Goal: Task Accomplishment & Management: Use online tool/utility

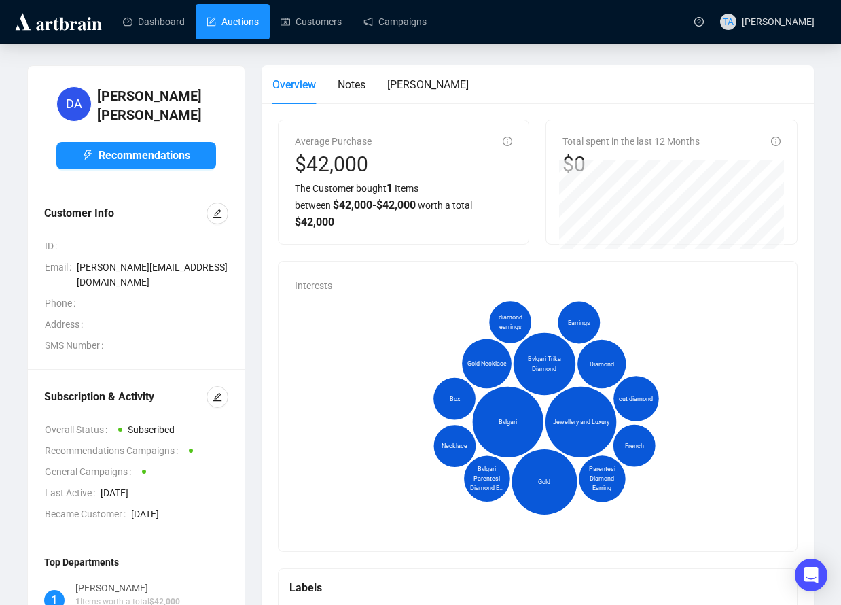
click at [228, 26] on link "Auctions" at bounding box center [233, 21] width 52 height 35
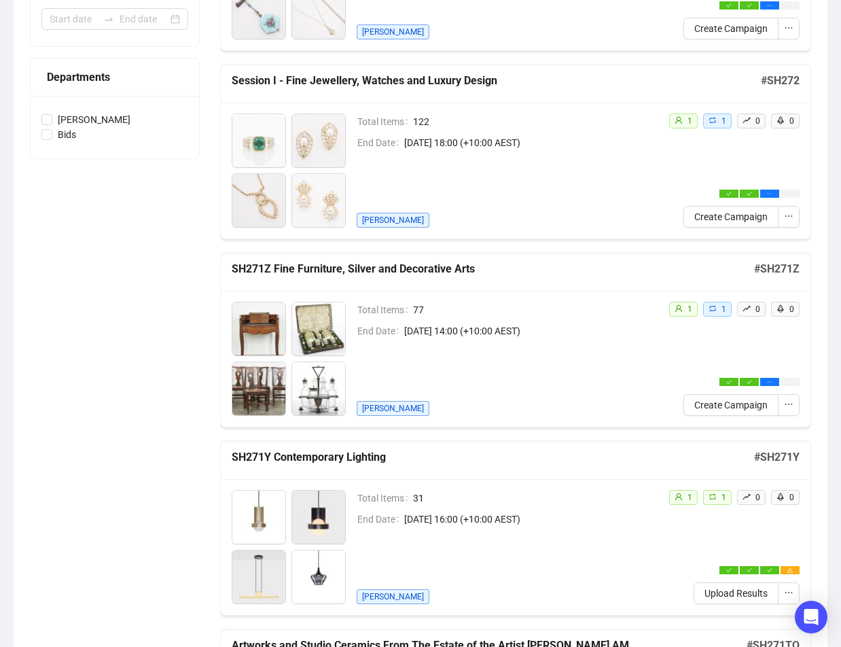
scroll to position [476, 0]
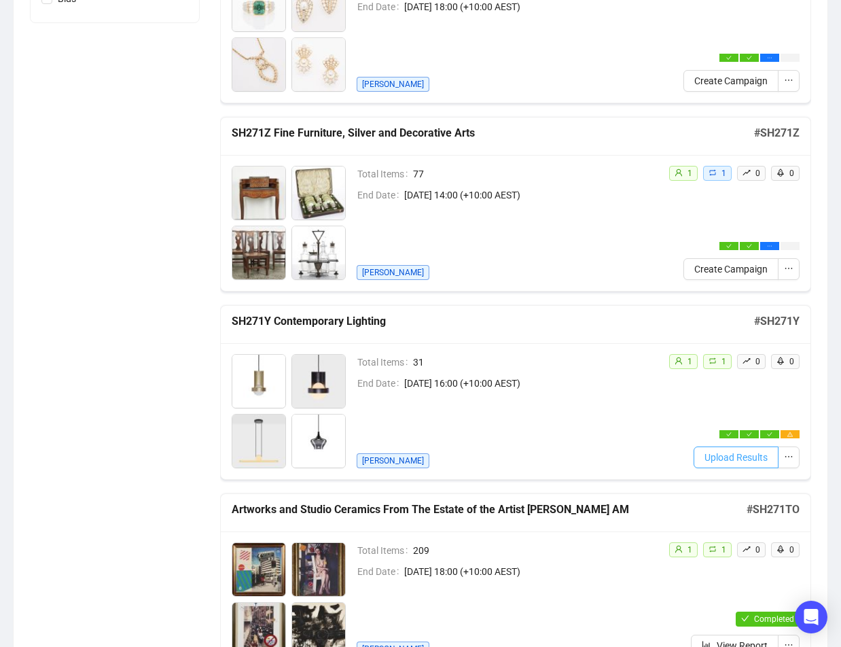
click at [746, 452] on span "Upload Results" at bounding box center [736, 457] width 63 height 15
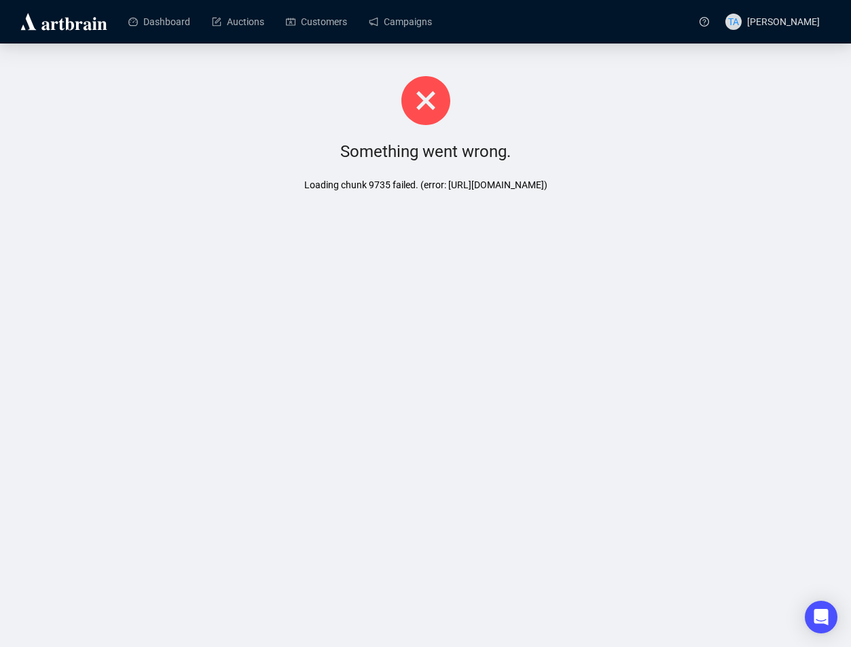
click at [261, 130] on div "Something went wrong. Loading chunk 9735 failed. (error: https://app.artbrain.c…" at bounding box center [425, 132] width 851 height 179
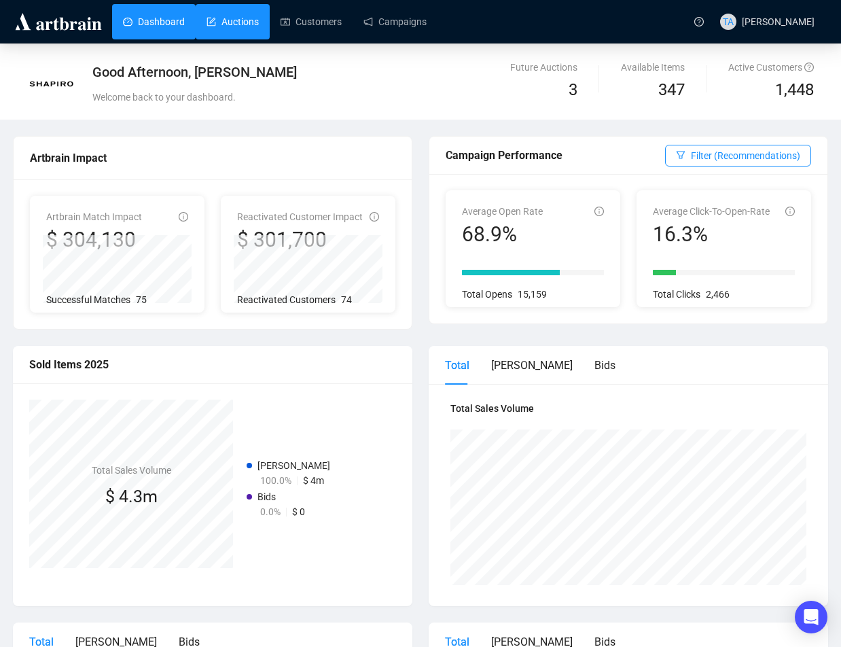
click at [239, 29] on link "Auctions" at bounding box center [233, 21] width 52 height 35
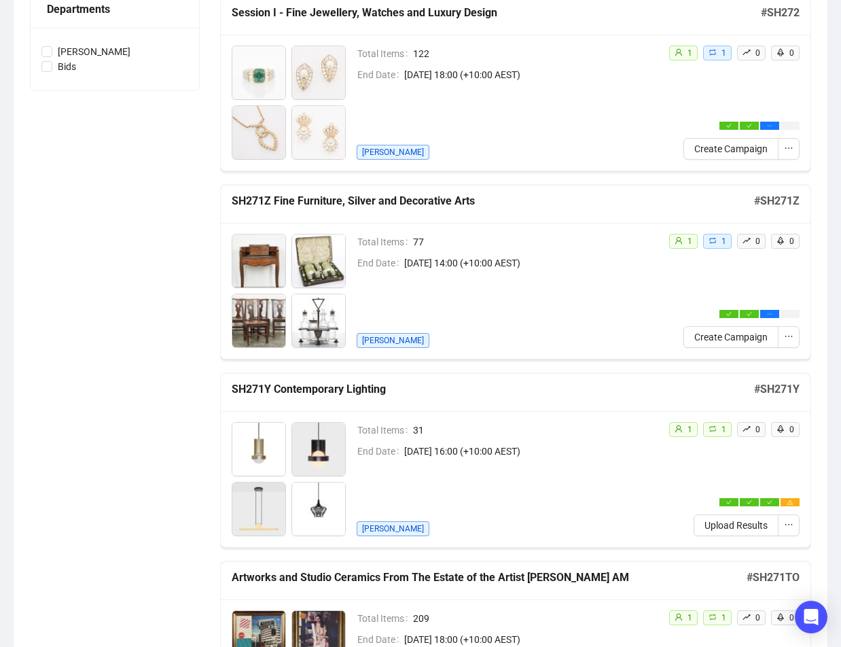
scroll to position [476, 0]
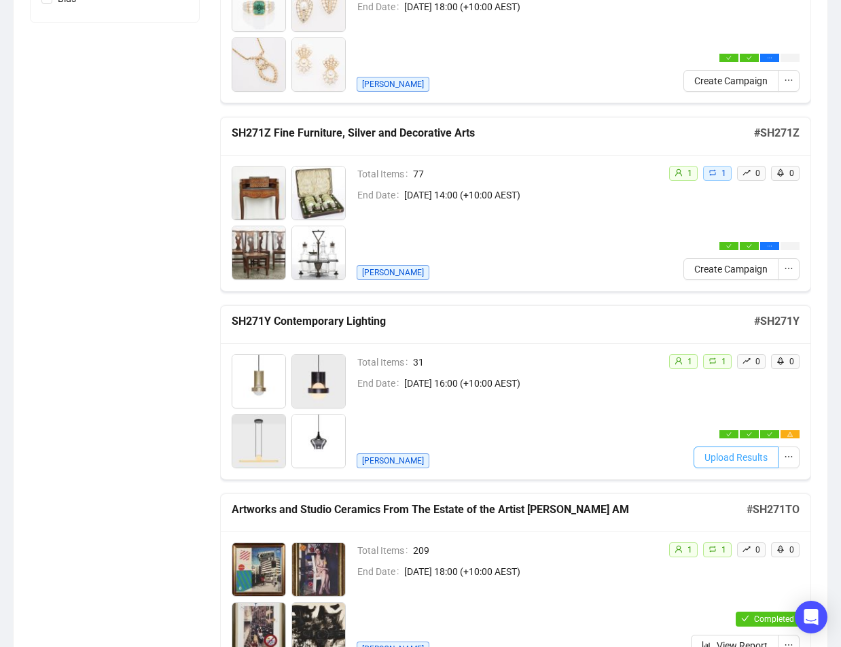
click at [730, 453] on span "Upload Results" at bounding box center [736, 457] width 63 height 15
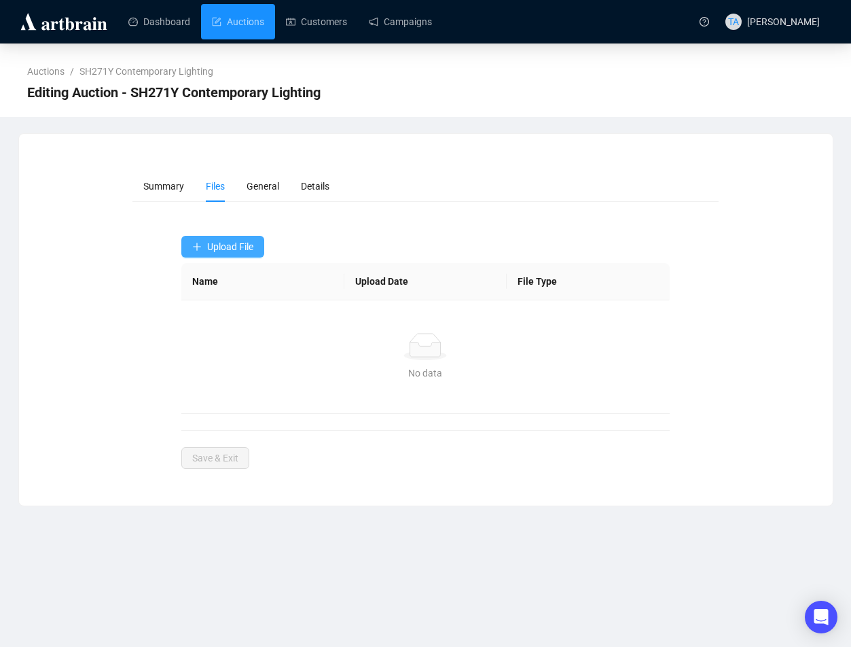
click at [219, 251] on span "Upload File" at bounding box center [230, 246] width 46 height 11
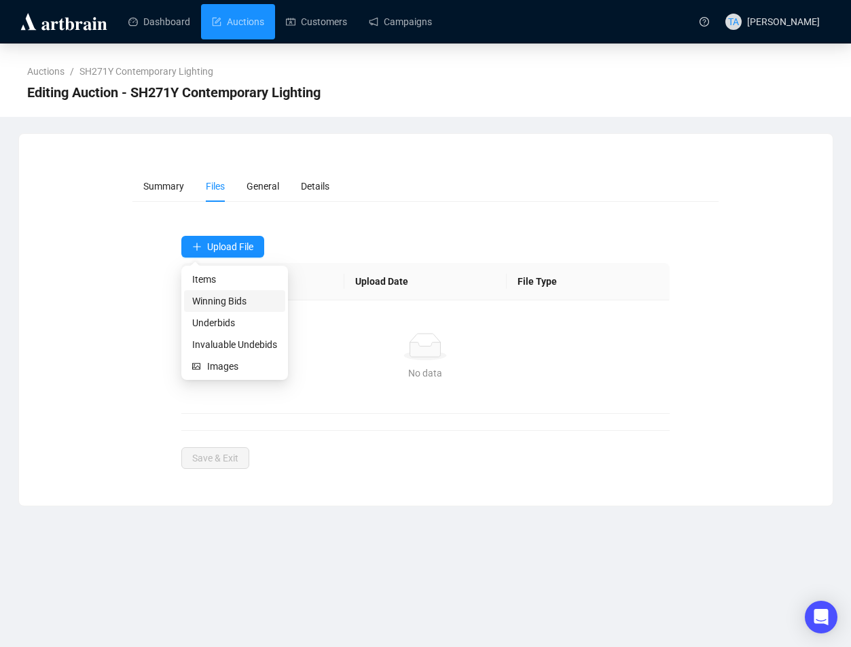
click at [209, 300] on span "Winning Bids" at bounding box center [234, 301] width 85 height 15
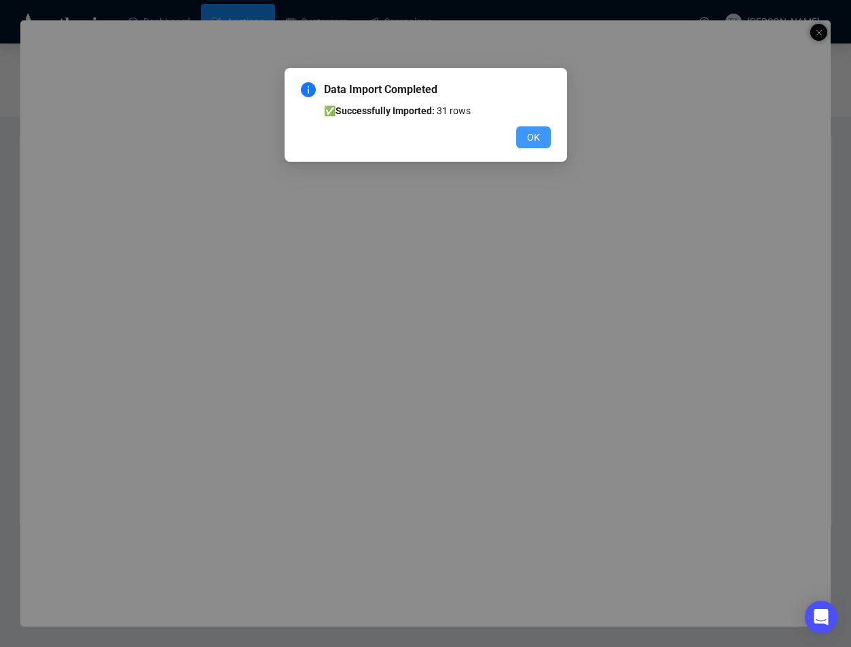
click at [541, 133] on button "OK" at bounding box center [533, 137] width 35 height 22
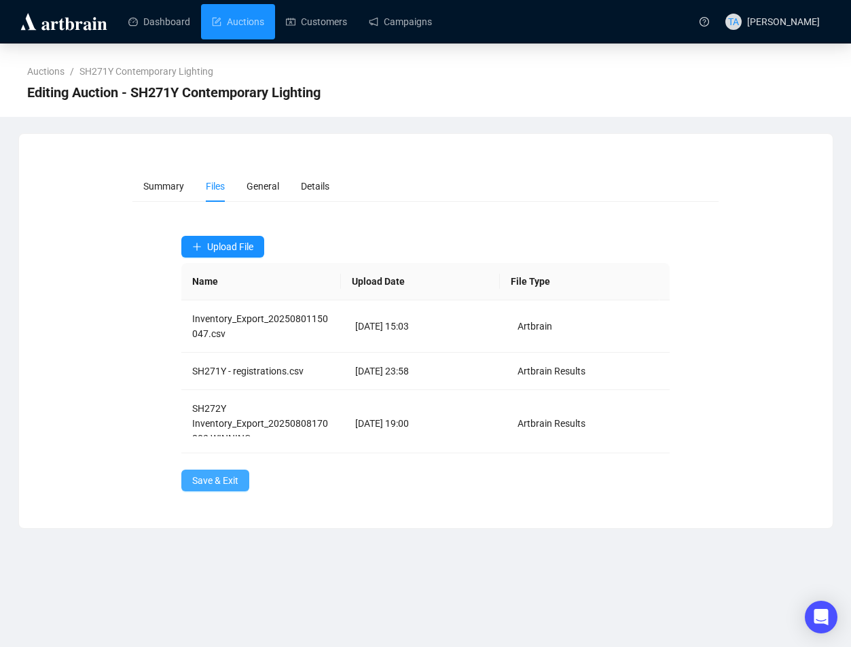
click at [230, 486] on span "Save & Exit" at bounding box center [215, 480] width 46 height 15
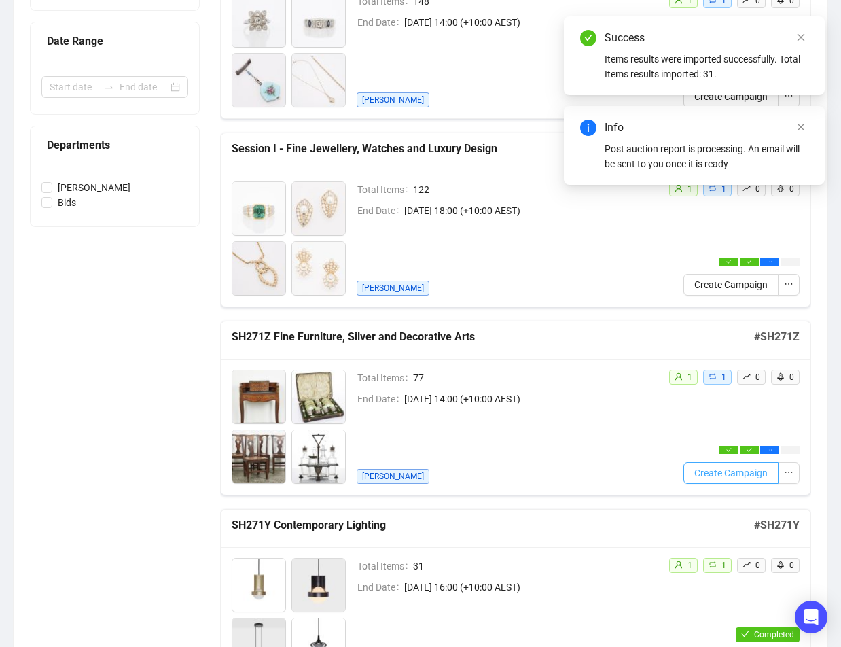
scroll to position [408, 0]
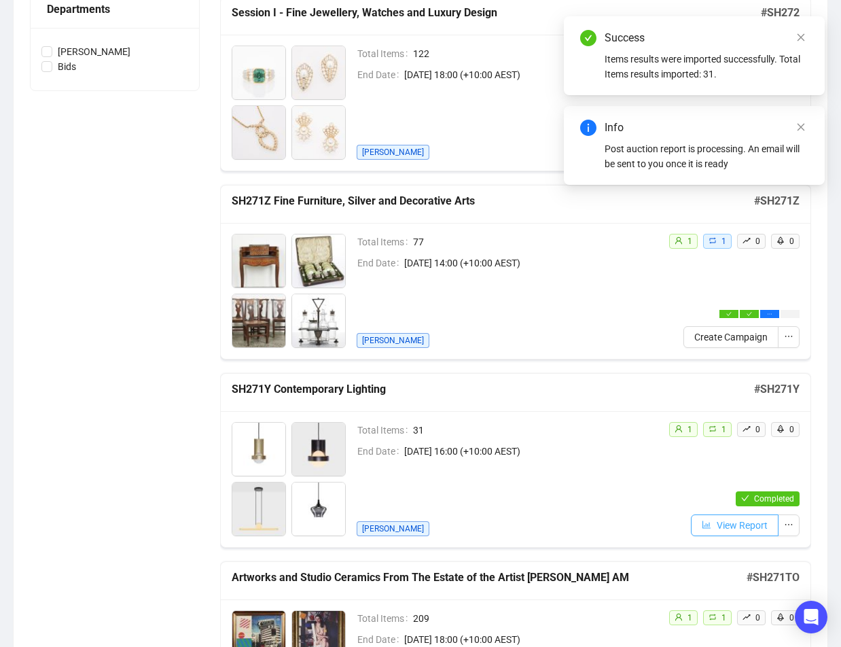
click at [741, 522] on span "View Report" at bounding box center [742, 525] width 51 height 15
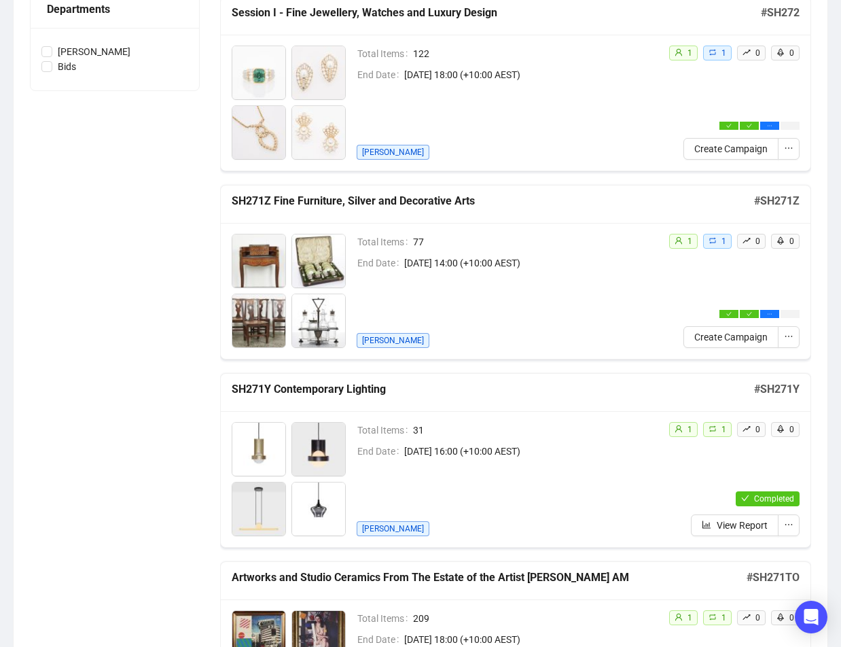
scroll to position [409, 0]
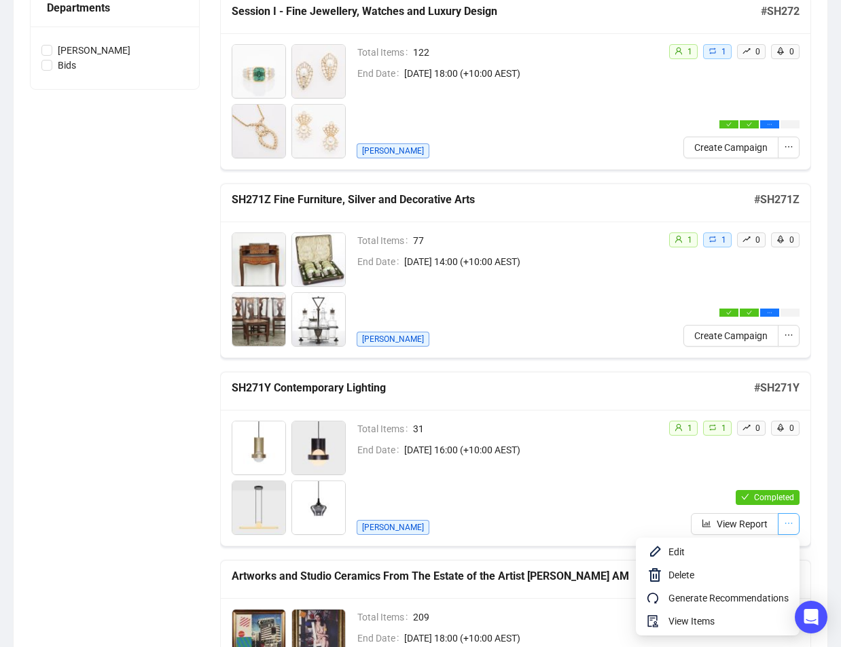
click at [790, 525] on icon "ellipsis" at bounding box center [789, 523] width 10 height 10
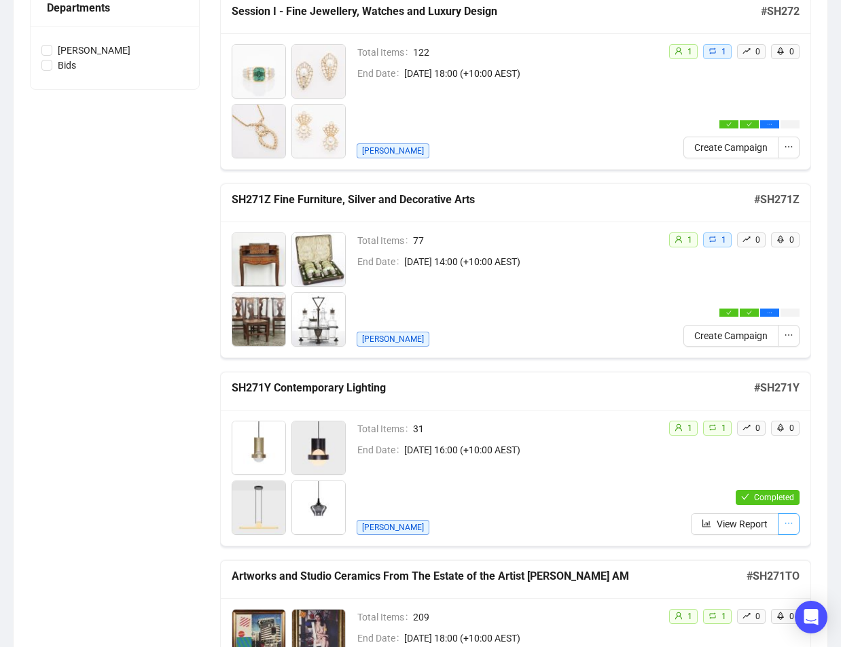
click at [788, 524] on icon "ellipsis" at bounding box center [789, 523] width 10 height 10
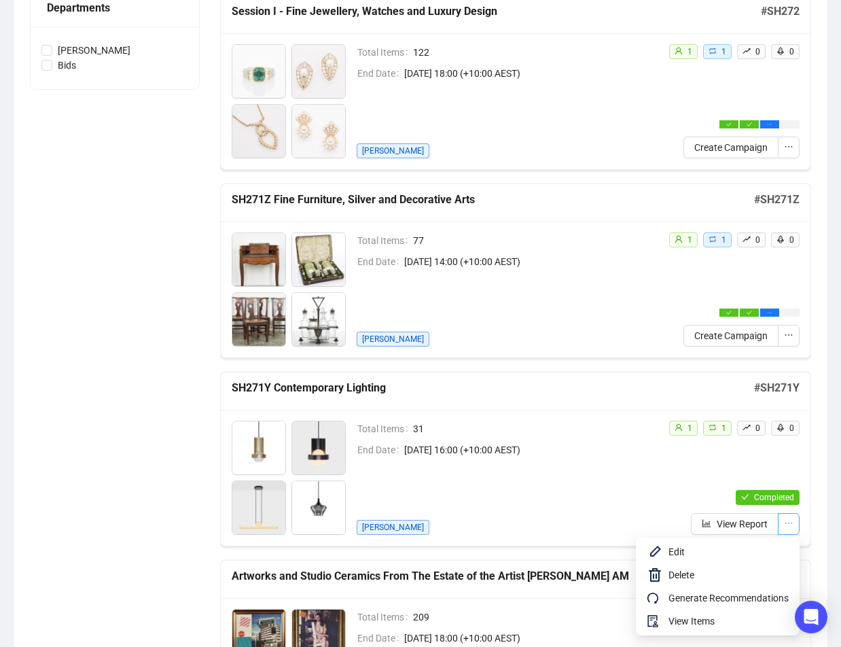
click at [788, 525] on icon "ellipsis" at bounding box center [789, 523] width 10 height 10
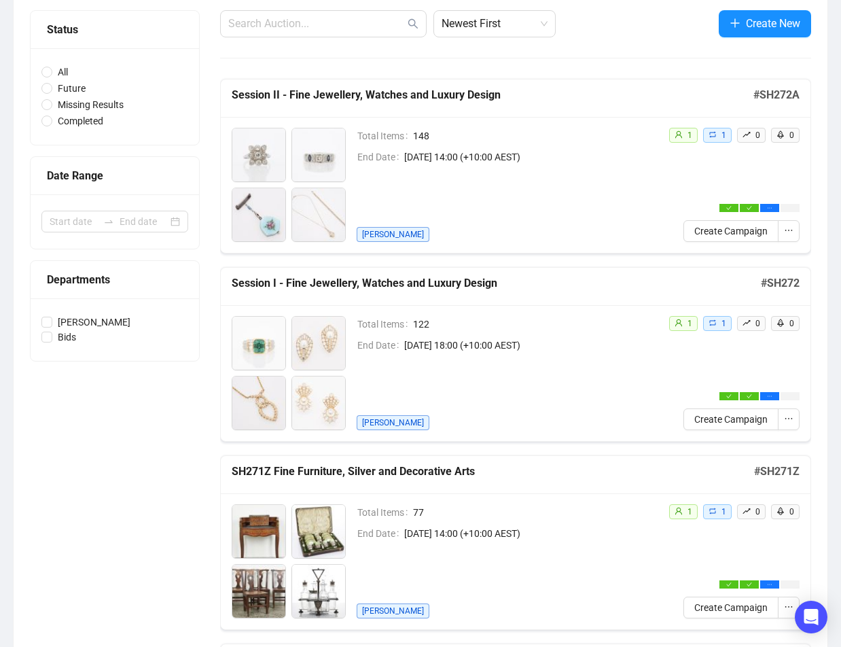
scroll to position [1, 0]
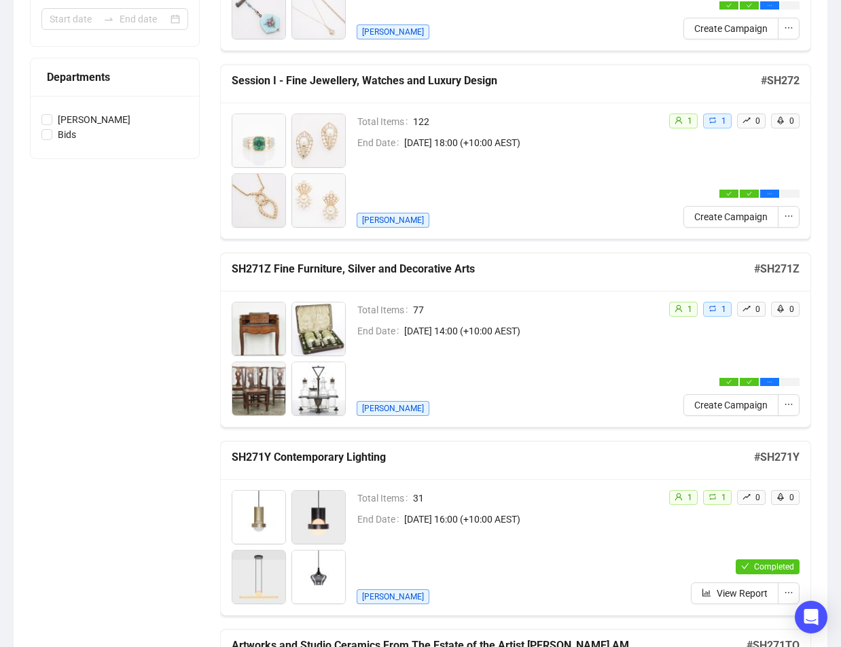
scroll to position [476, 0]
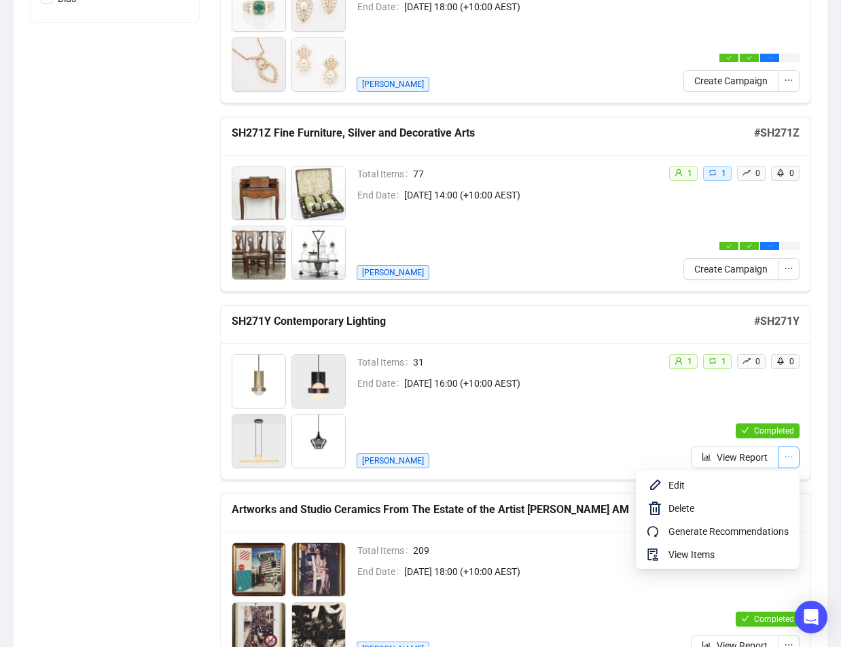
click at [789, 459] on icon "ellipsis" at bounding box center [789, 457] width 10 height 10
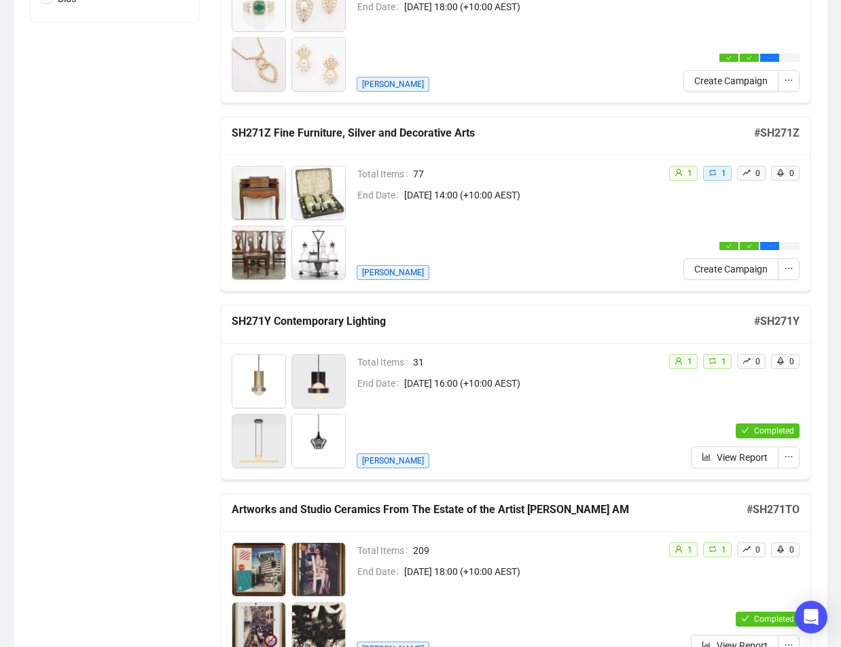
click at [784, 457] on button "button" at bounding box center [789, 457] width 22 height 22
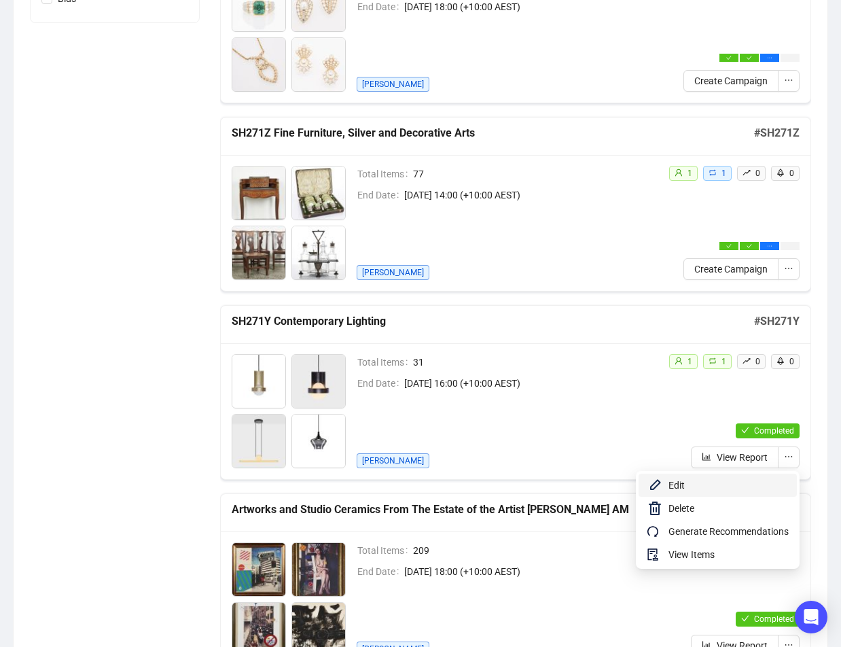
click at [675, 485] on span "Edit" at bounding box center [729, 485] width 120 height 15
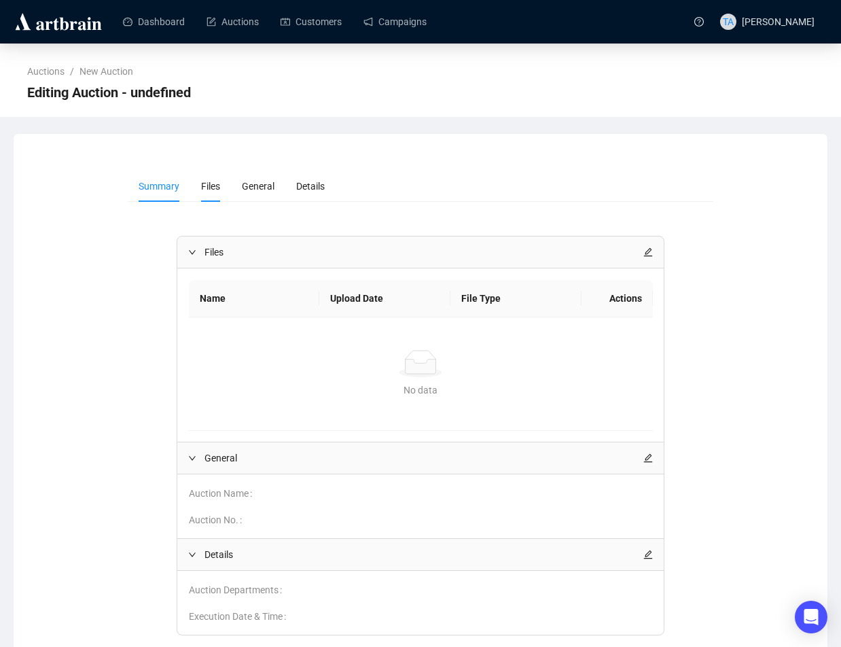
click at [207, 185] on span "Files" at bounding box center [210, 186] width 19 height 11
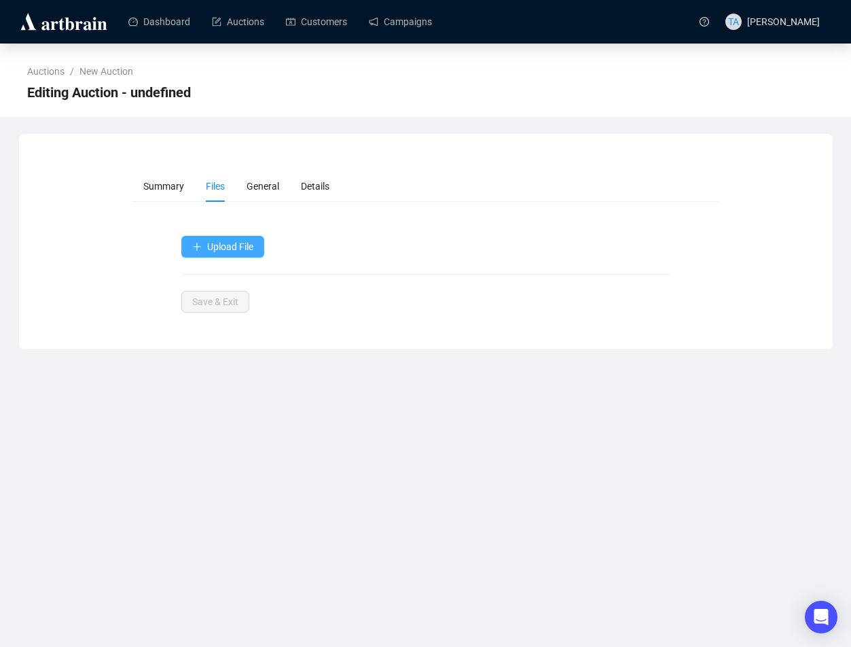
click at [214, 243] on span "Upload File" at bounding box center [230, 246] width 46 height 11
click at [222, 243] on span "Upload File" at bounding box center [230, 246] width 46 height 11
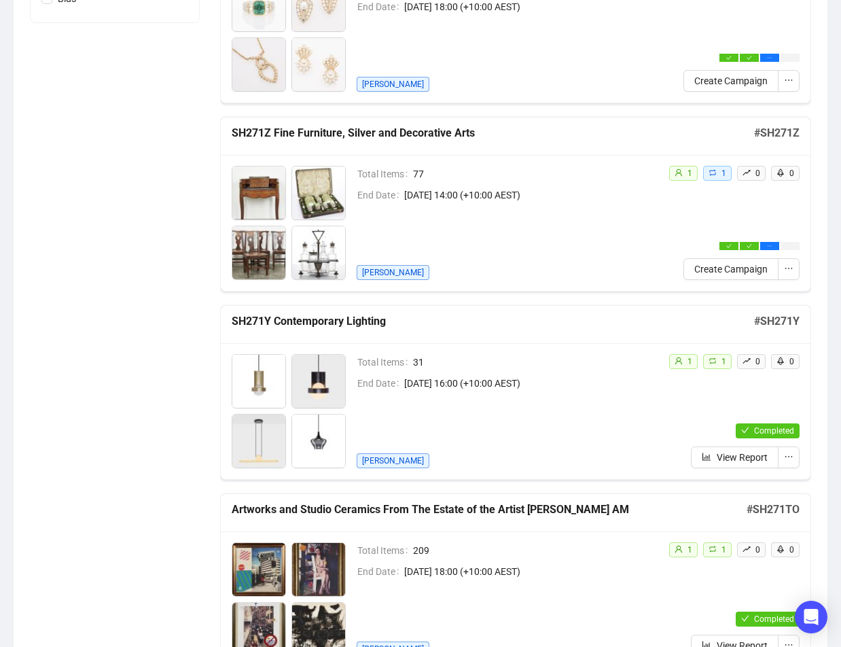
scroll to position [477, 0]
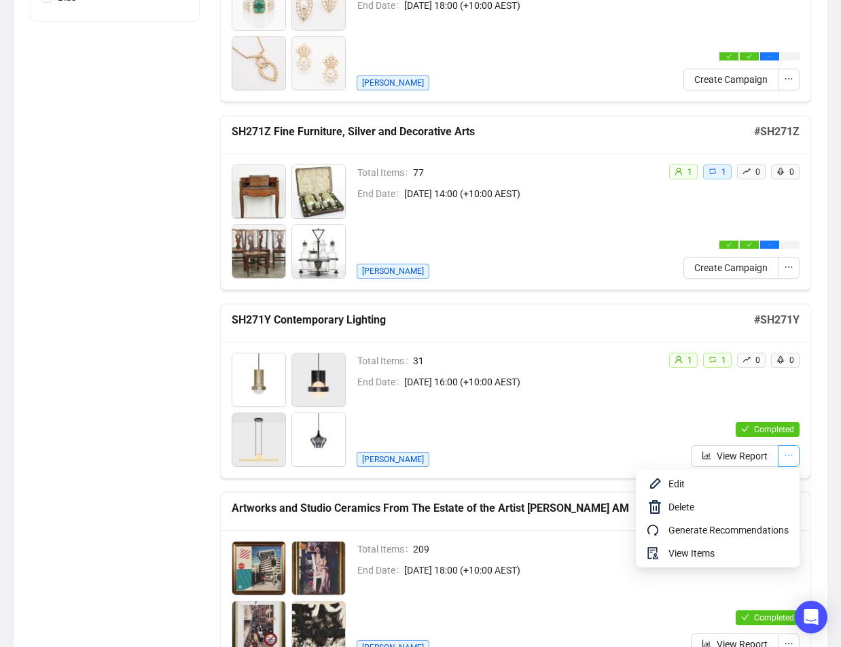
click at [792, 458] on icon "ellipsis" at bounding box center [789, 456] width 10 height 10
click at [672, 486] on span "Edit" at bounding box center [729, 483] width 120 height 15
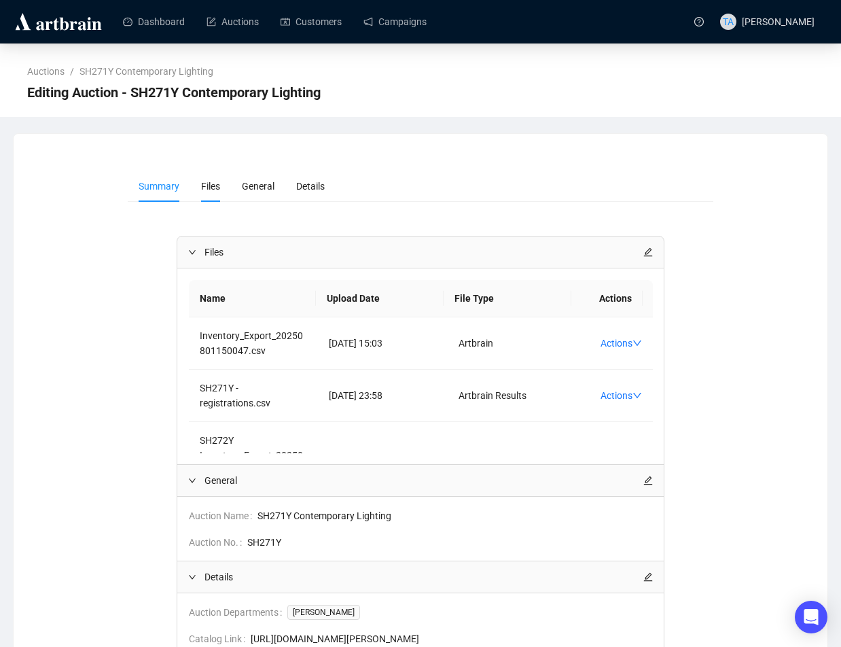
click at [211, 184] on span "Files" at bounding box center [210, 186] width 19 height 11
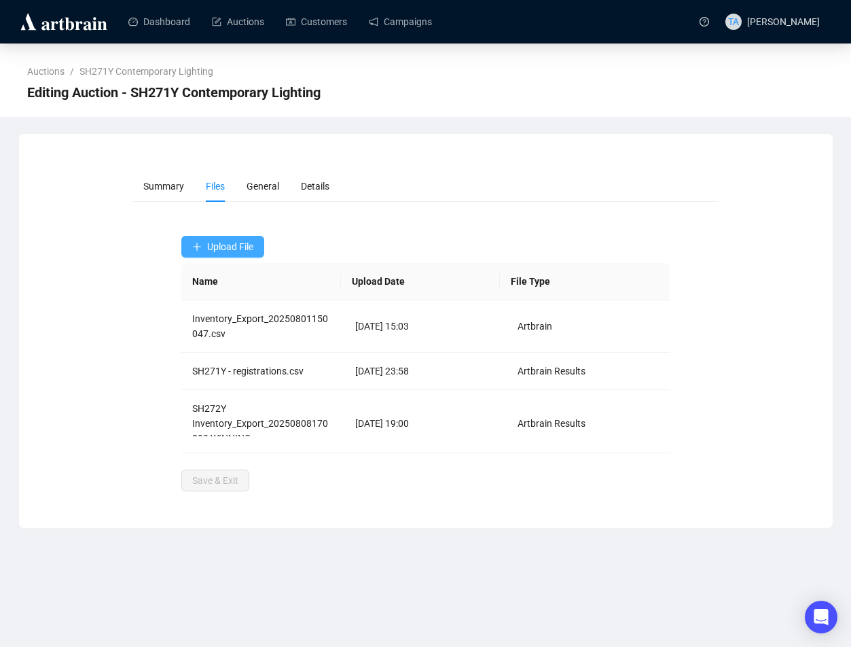
click at [219, 246] on span "Upload File" at bounding box center [230, 246] width 46 height 11
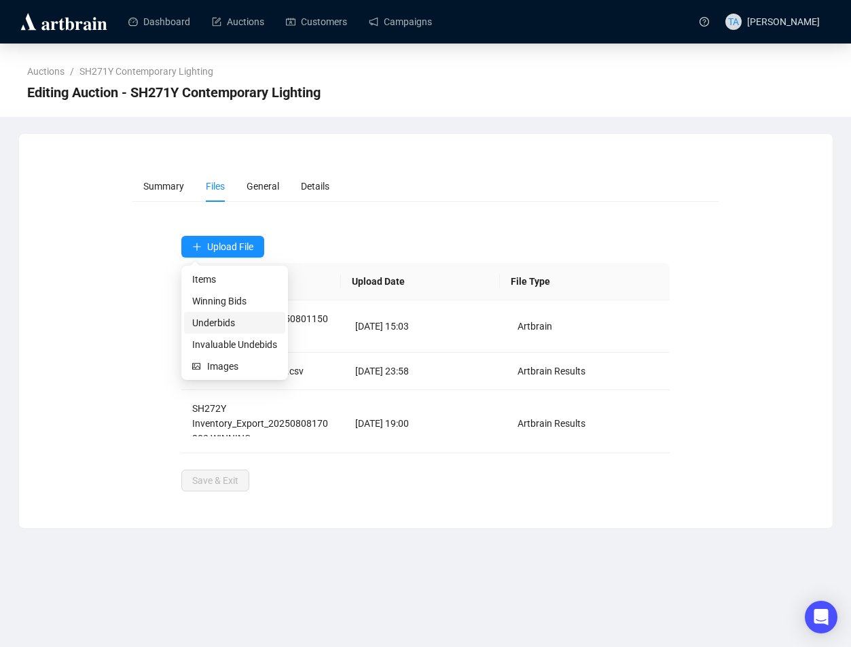
click at [228, 323] on span "Underbids" at bounding box center [234, 322] width 85 height 15
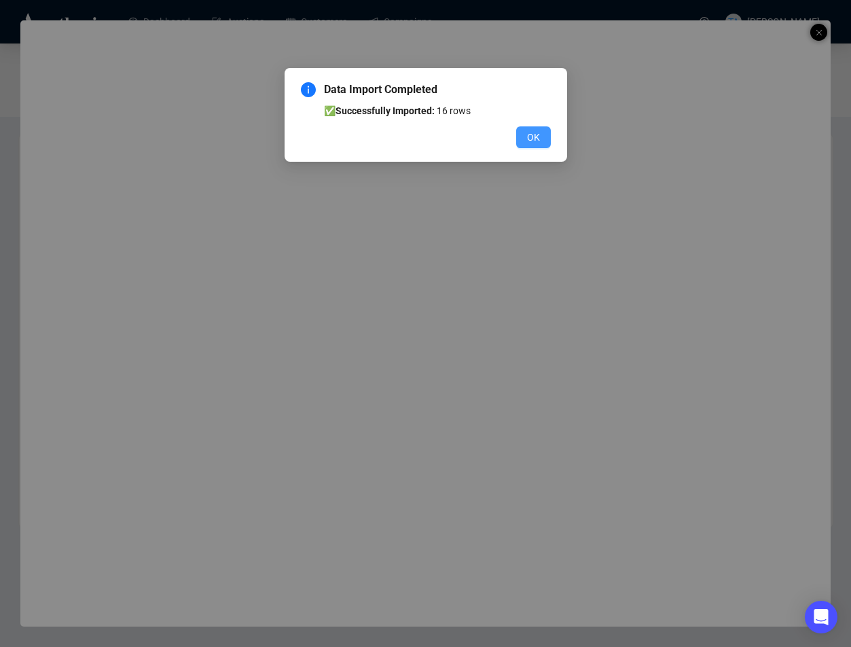
click at [523, 132] on button "OK" at bounding box center [533, 137] width 35 height 22
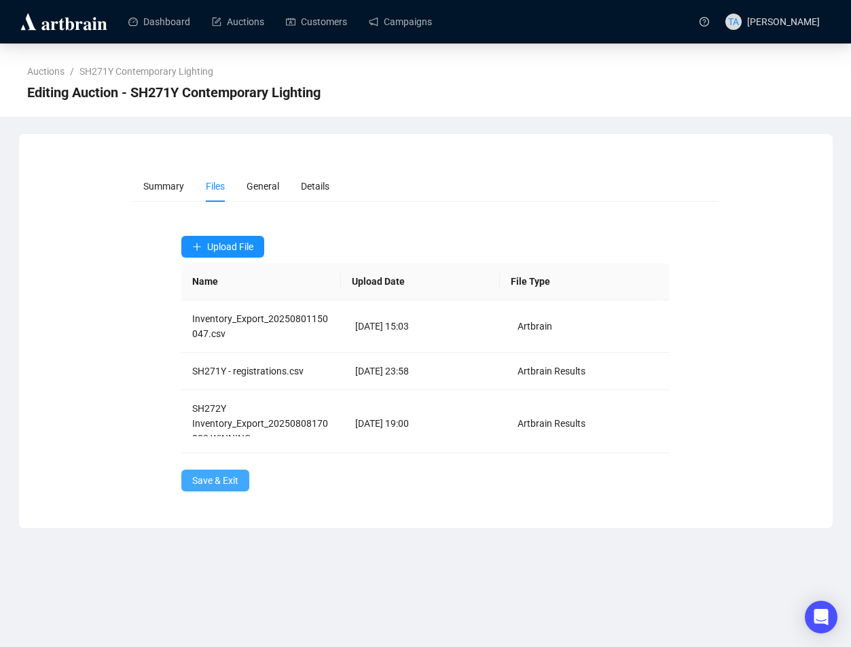
click at [198, 479] on span "Save & Exit" at bounding box center [215, 480] width 46 height 15
